Goal: Find specific page/section: Find specific page/section

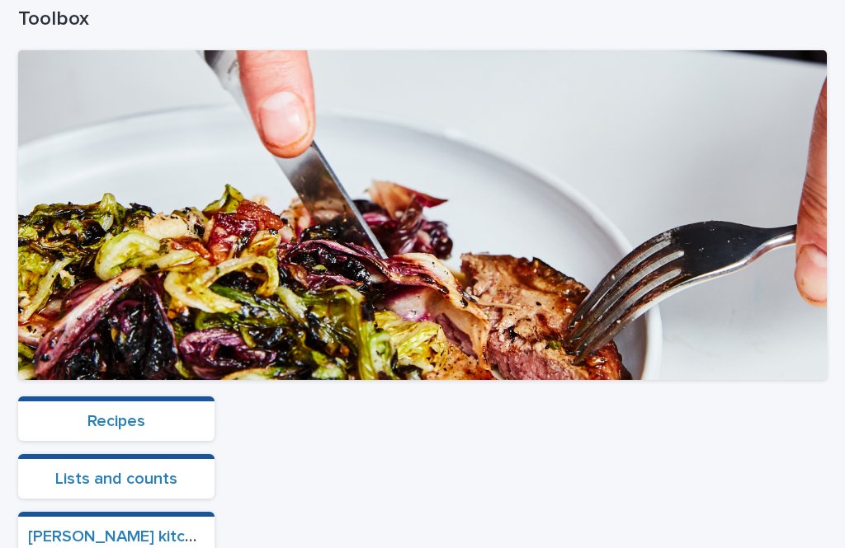
scroll to position [277, 0]
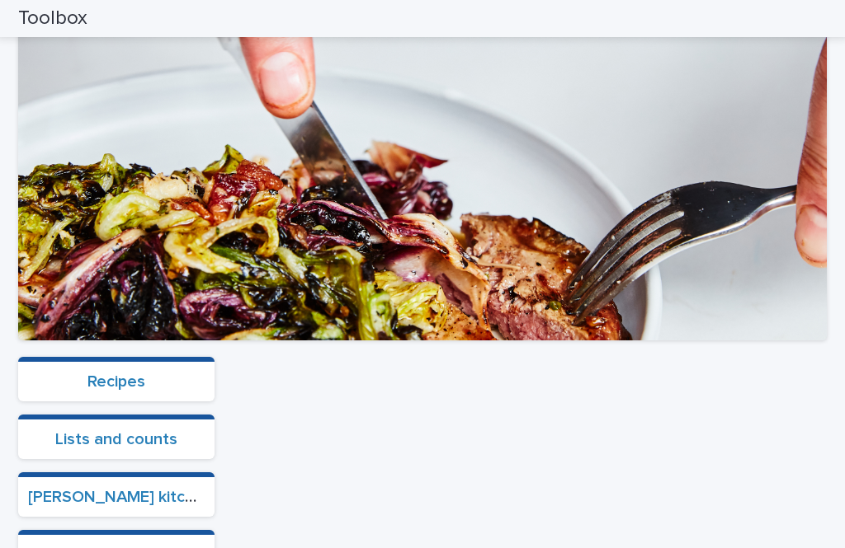
click at [176, 489] on link "[PERSON_NAME] kitchen ordering" at bounding box center [154, 497] width 252 height 16
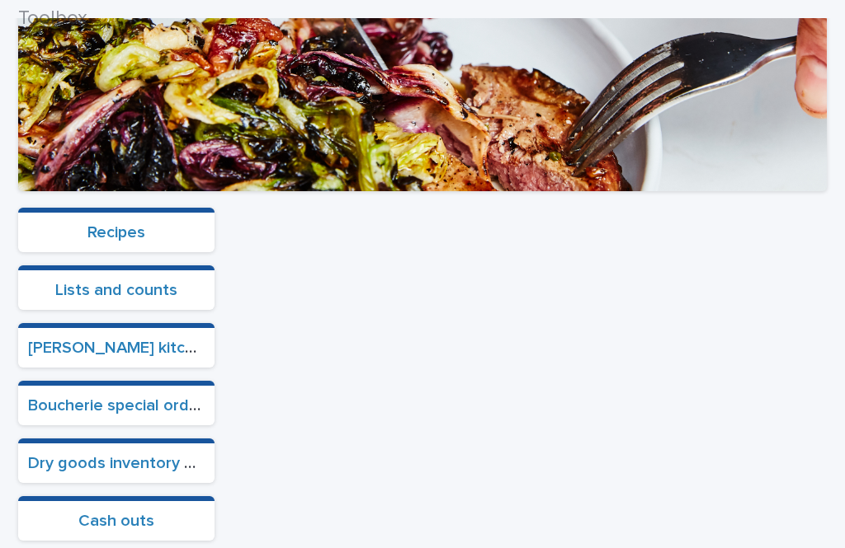
scroll to position [426, 0]
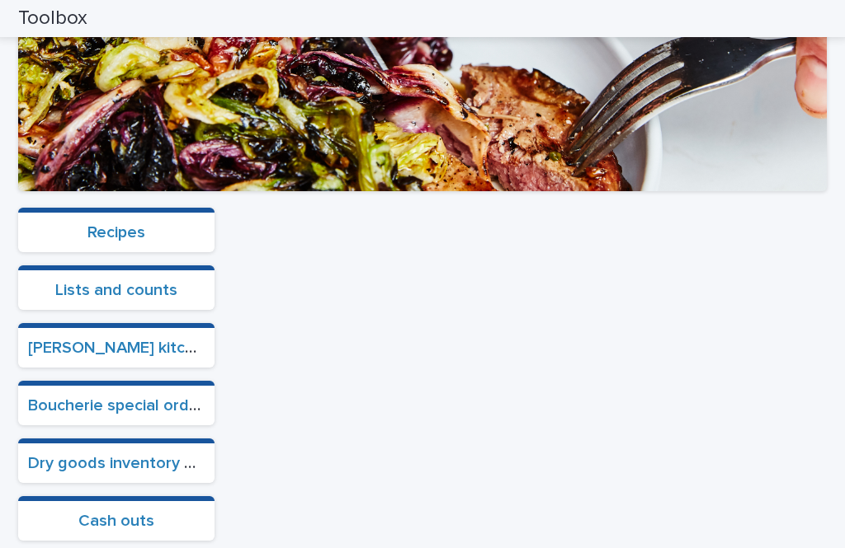
click at [166, 409] on link "Boucherie special orders" at bounding box center [120, 406] width 185 height 16
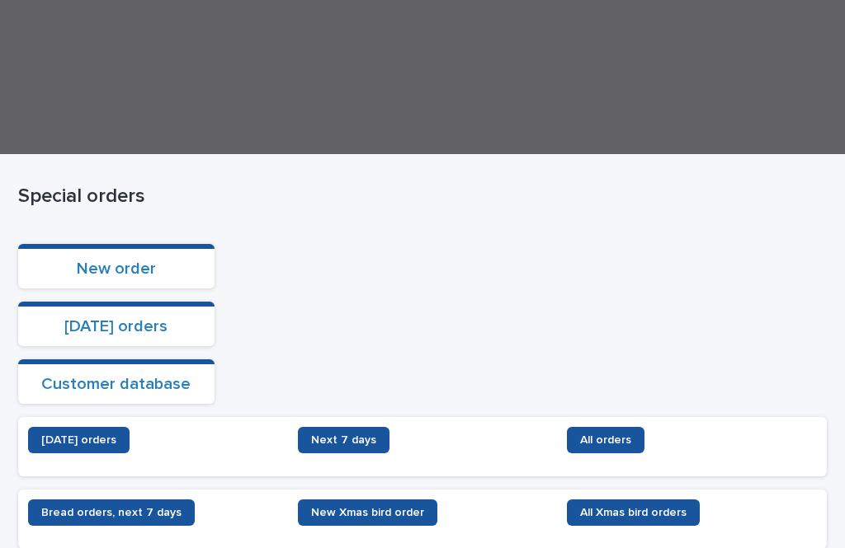
scroll to position [146, 0]
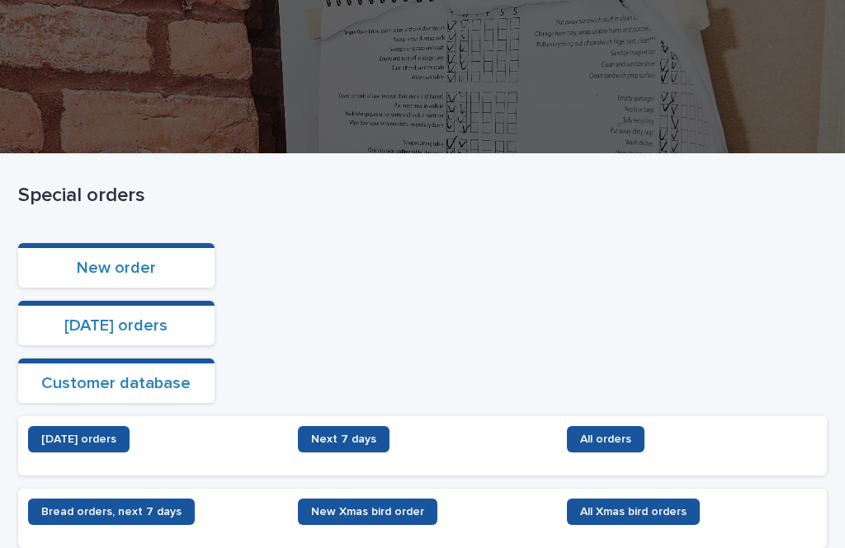
click at [314, 435] on span "Next 7 days" at bounding box center [343, 440] width 65 height 12
